Goal: Complete application form: Complete application form

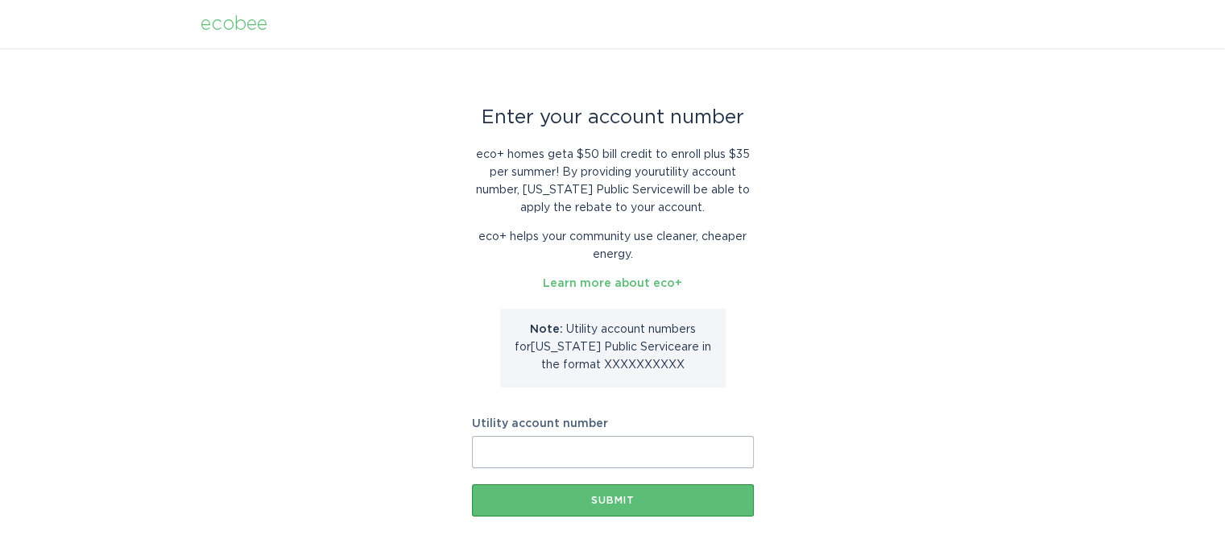
click at [561, 452] on input "Utility account number" at bounding box center [613, 452] width 282 height 32
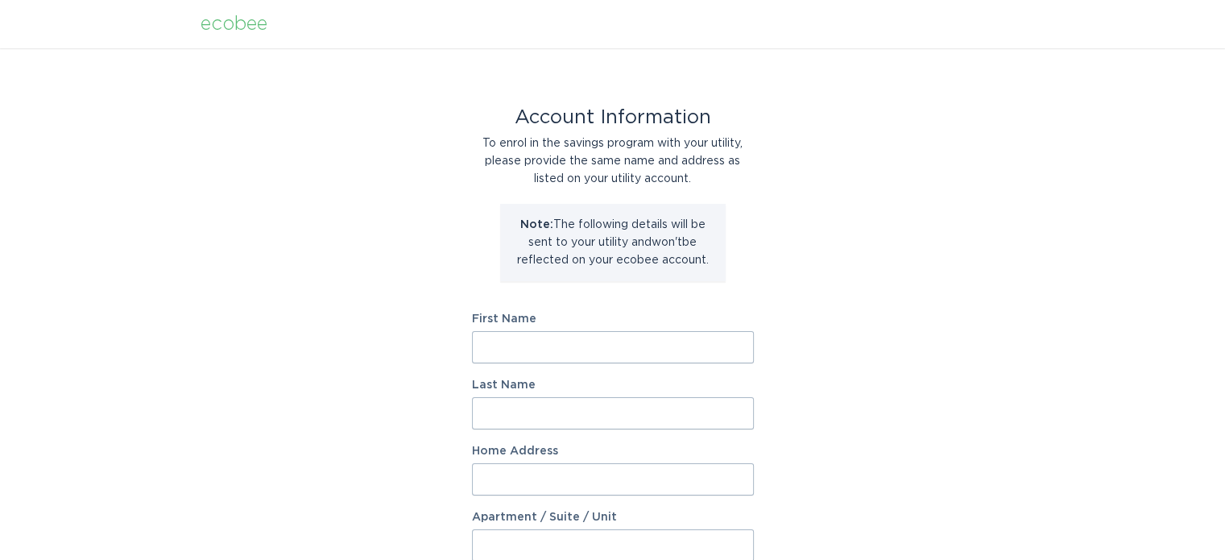
click at [570, 346] on input "First Name" at bounding box center [613, 347] width 282 height 32
type input "Jaimayilvahanan"
type input "[PERSON_NAME]"
type input "D90, [GEOGRAPHIC_DATA]"
type input "[GEOGRAPHIC_DATA]"
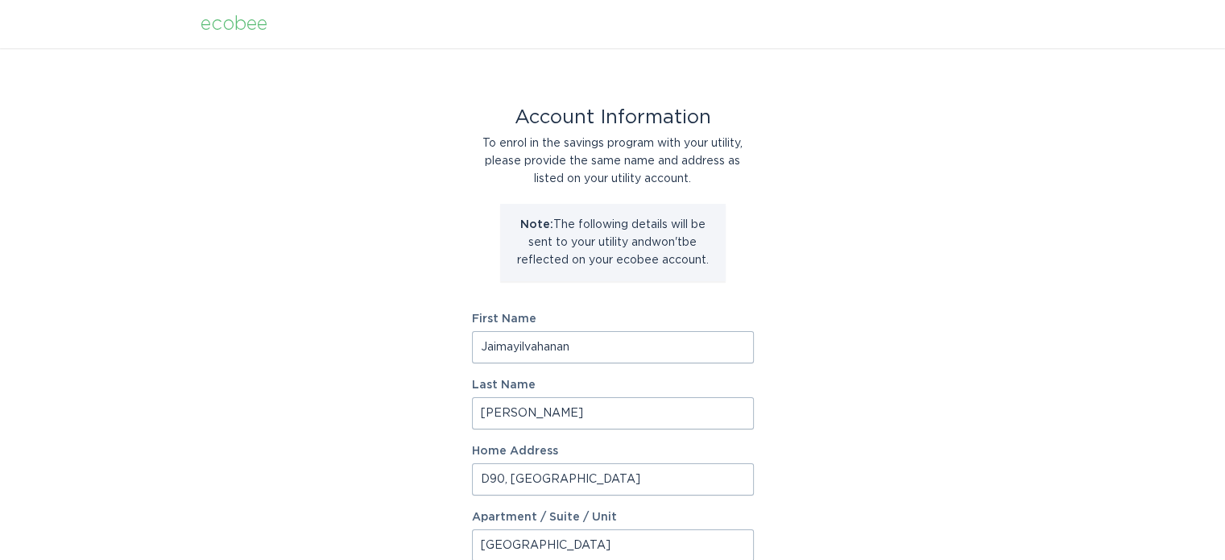
type input "Tirunelveli"
type input "627011"
click at [687, 469] on input "D90, [GEOGRAPHIC_DATA]" at bounding box center [613, 479] width 282 height 32
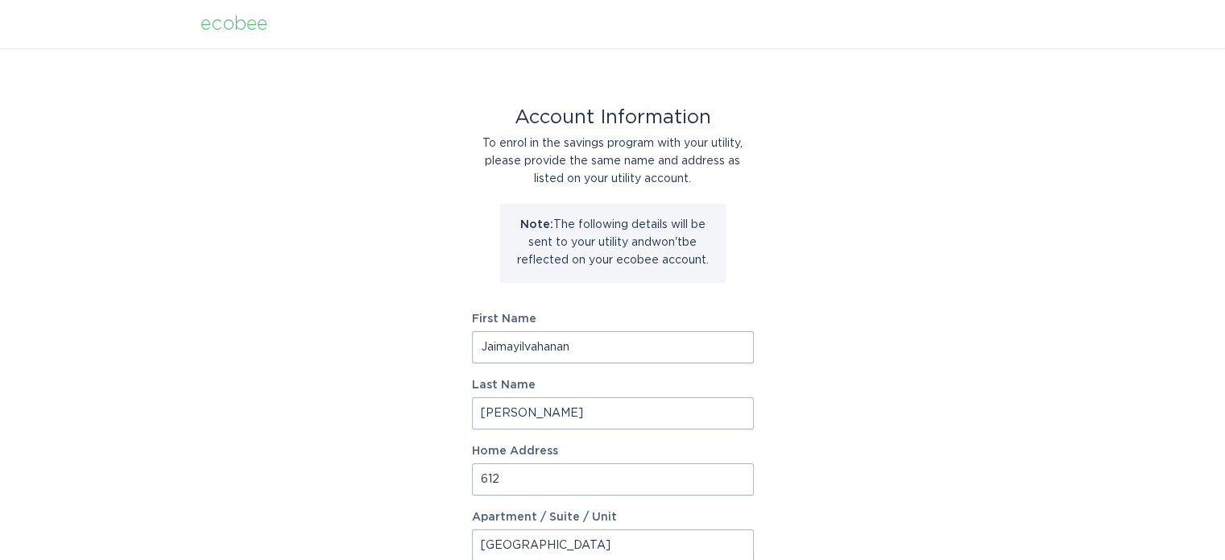
type input "6125 E [PERSON_NAME]"
select select "US"
select select "AZ"
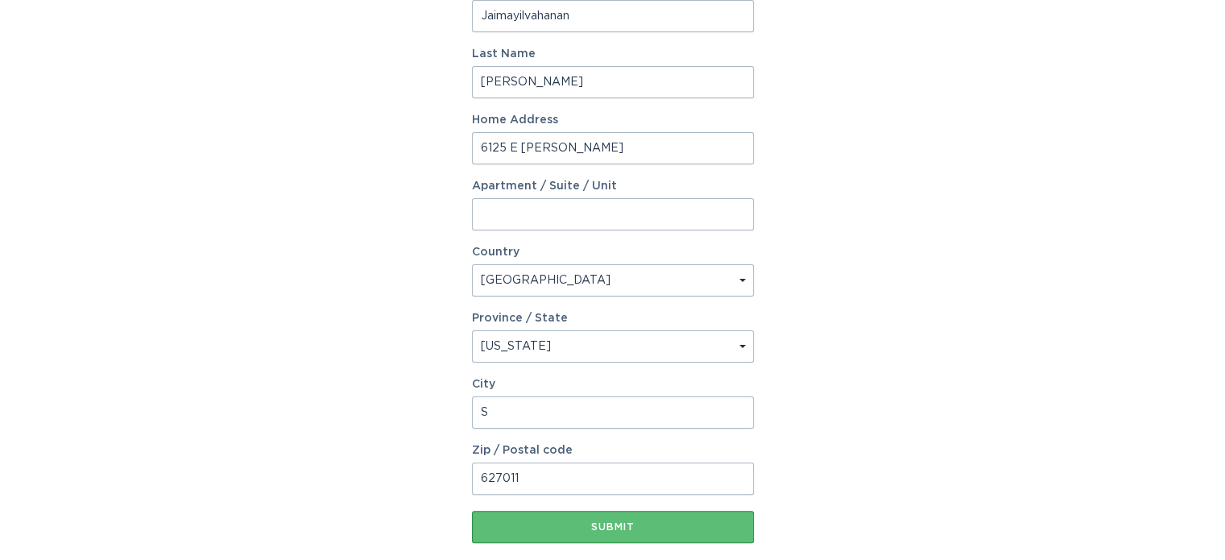
type input "SCOTTSDALE"
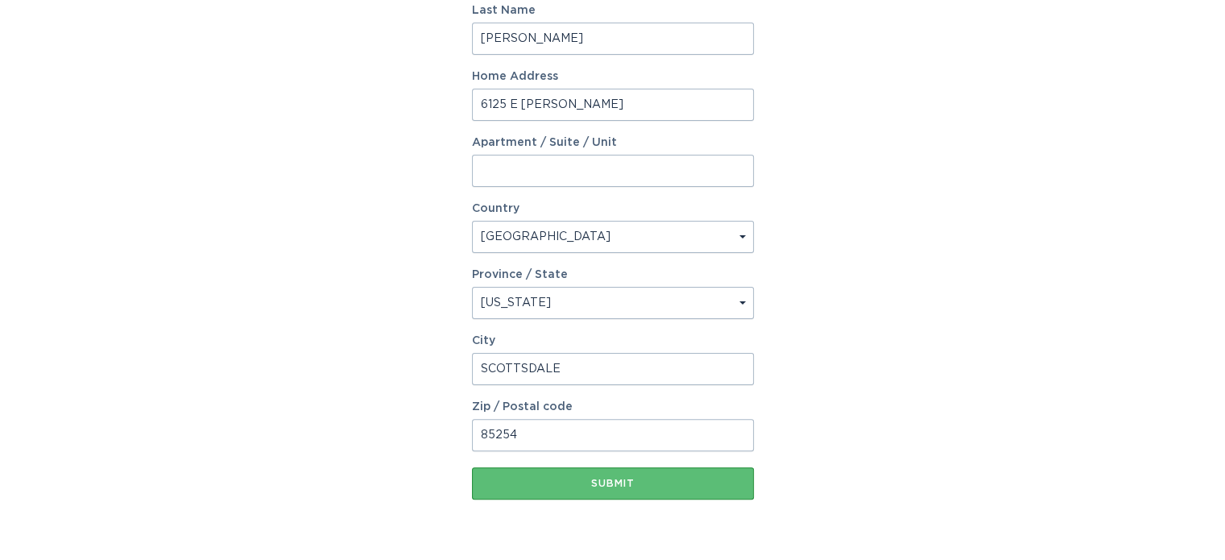
scroll to position [420, 0]
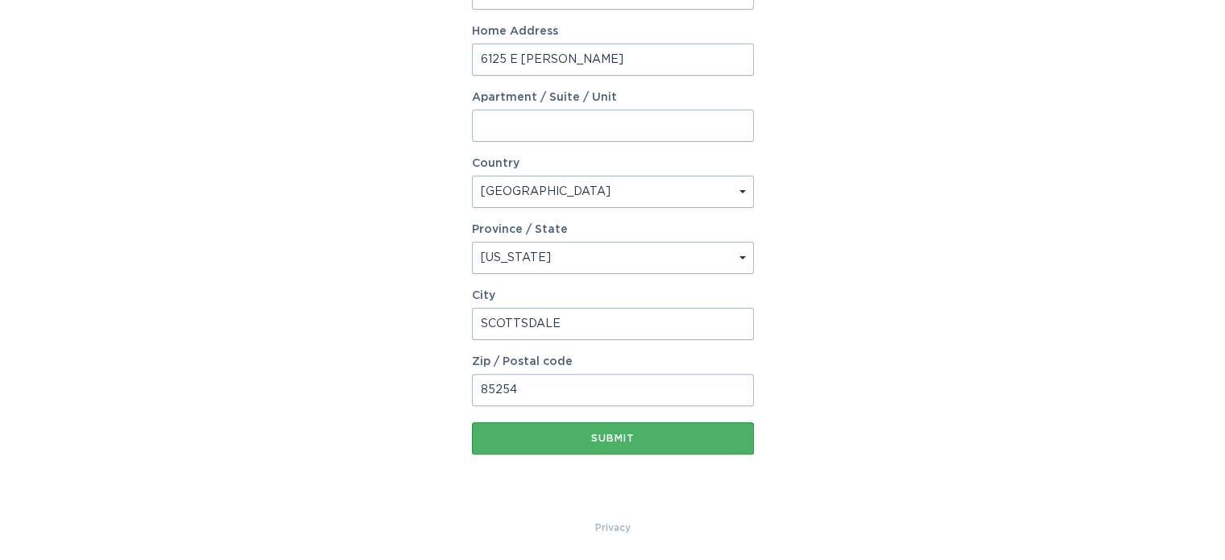
type input "85254"
click at [629, 442] on div "Submit" at bounding box center [613, 438] width 266 height 10
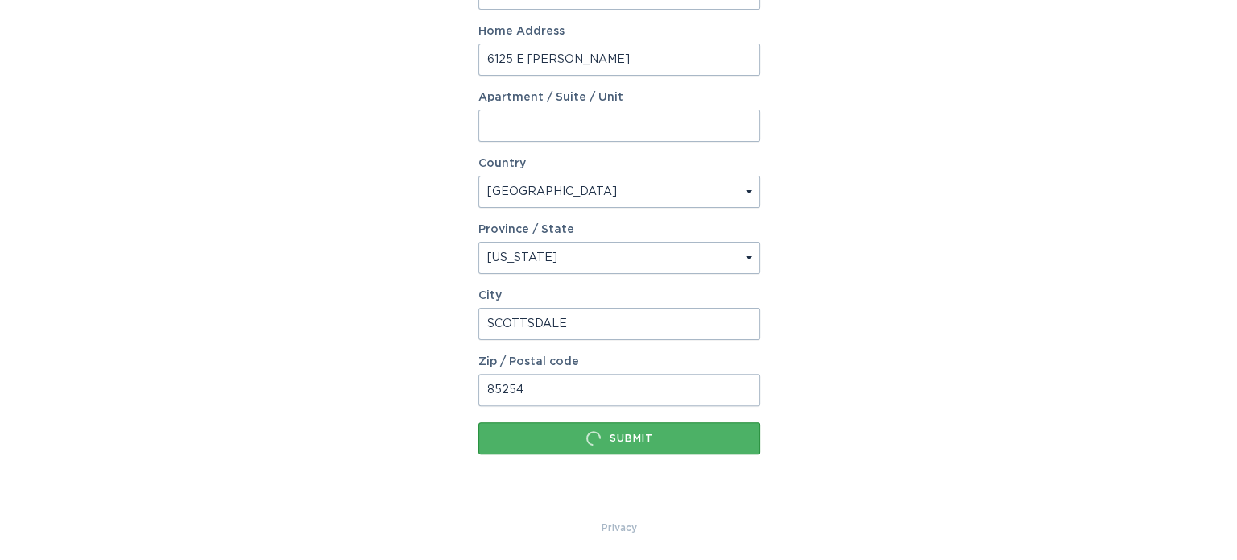
scroll to position [0, 0]
